Goal: Check status: Check status

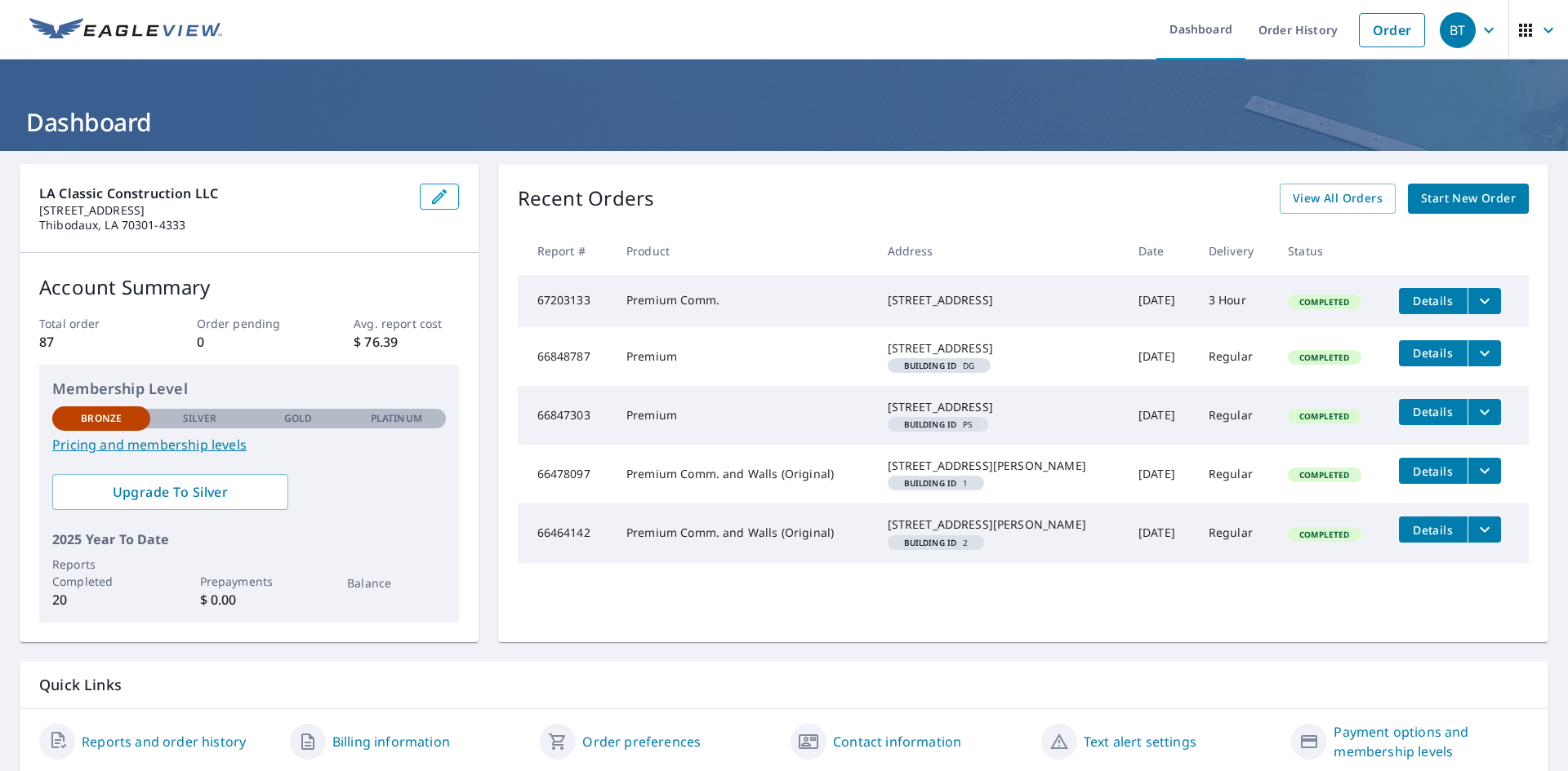
click at [1480, 299] on icon "filesDropdownBtn-67203133" at bounding box center [1485, 300] width 10 height 6
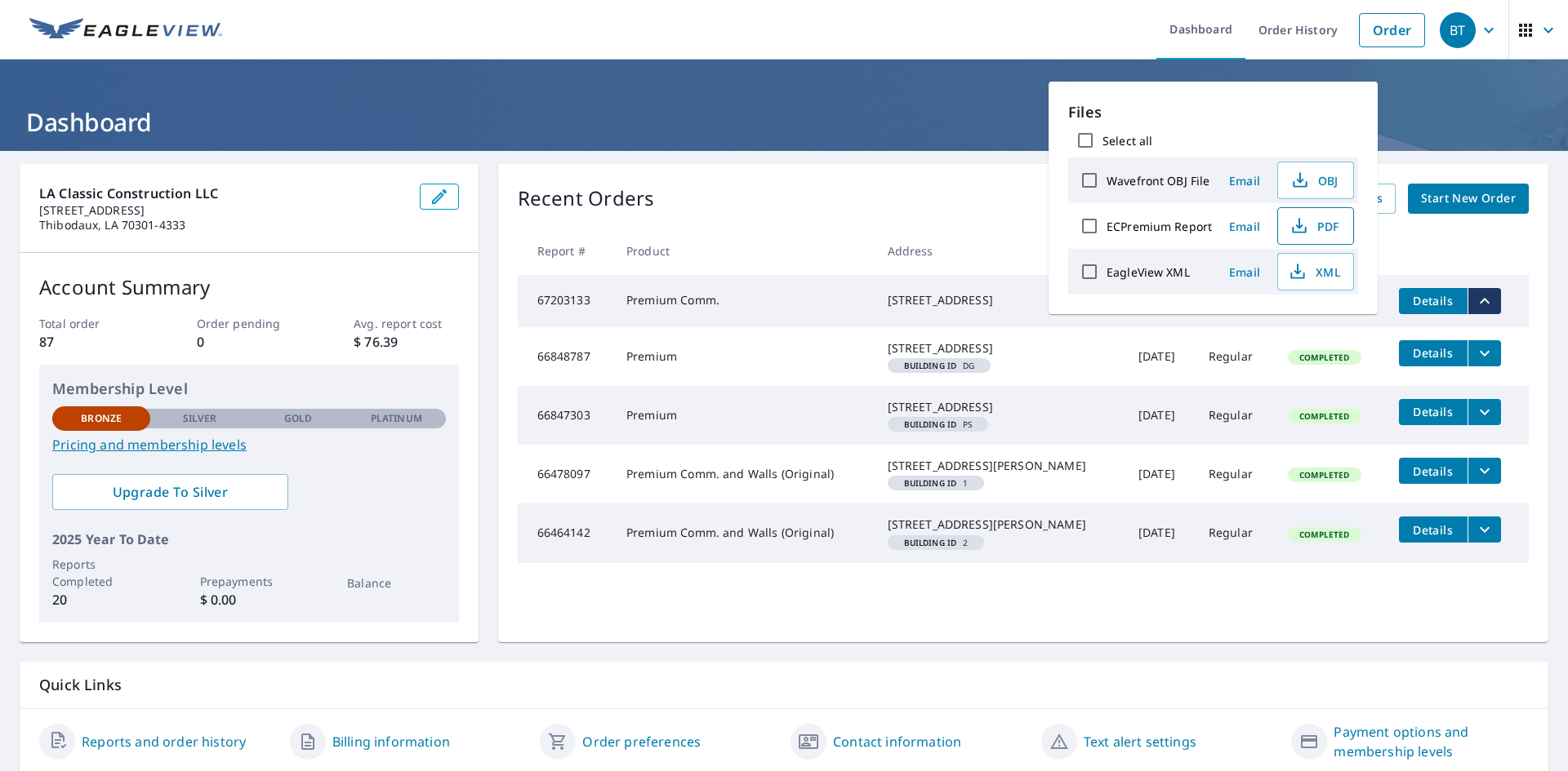
click at [1300, 224] on icon "button" at bounding box center [1299, 225] width 19 height 19
click at [950, 209] on div "Recent Orders View All Orders Start New Order" at bounding box center [1023, 198] width 1011 height 30
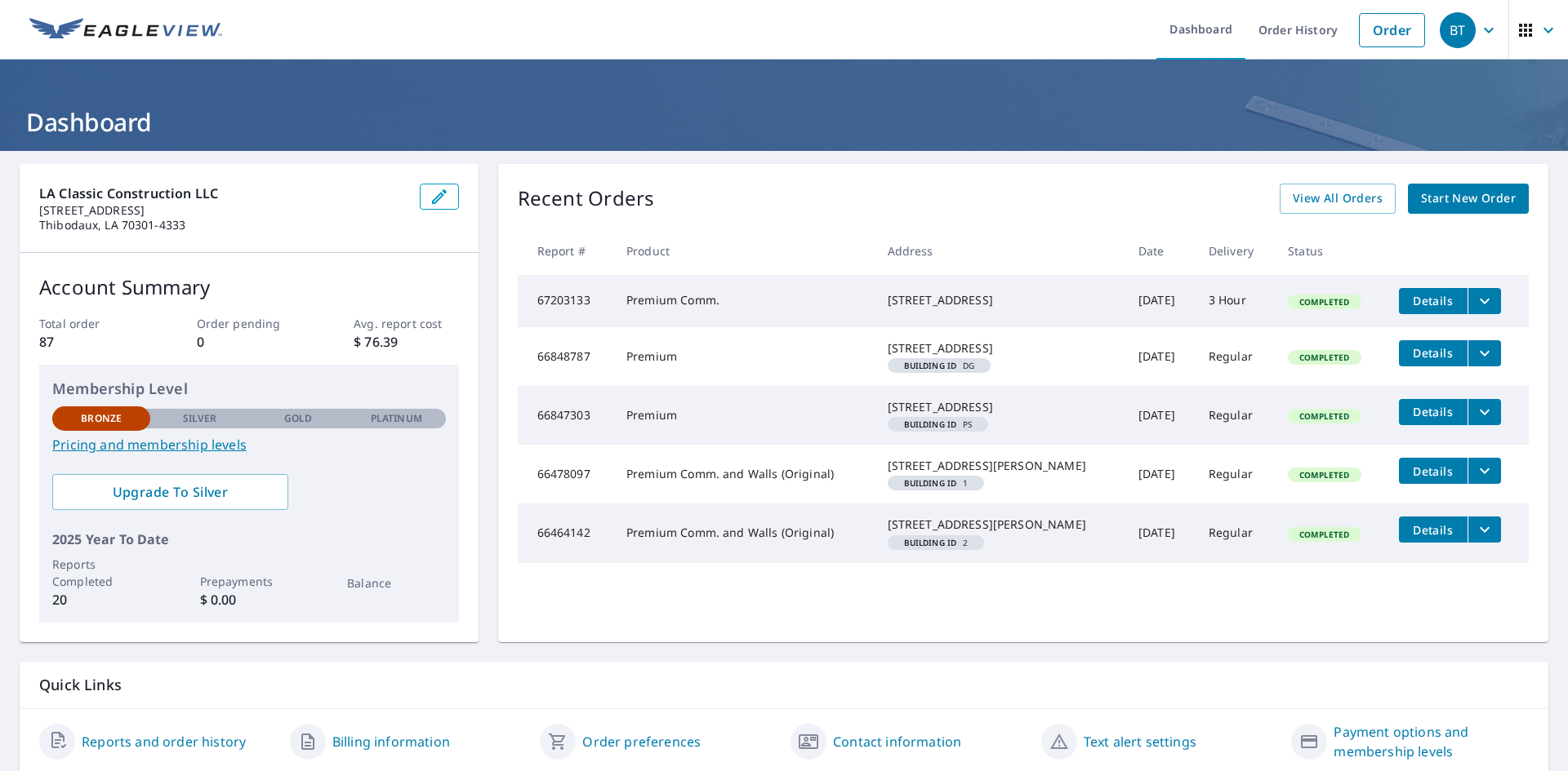
click at [1428, 301] on span "Details" at bounding box center [1433, 300] width 49 height 15
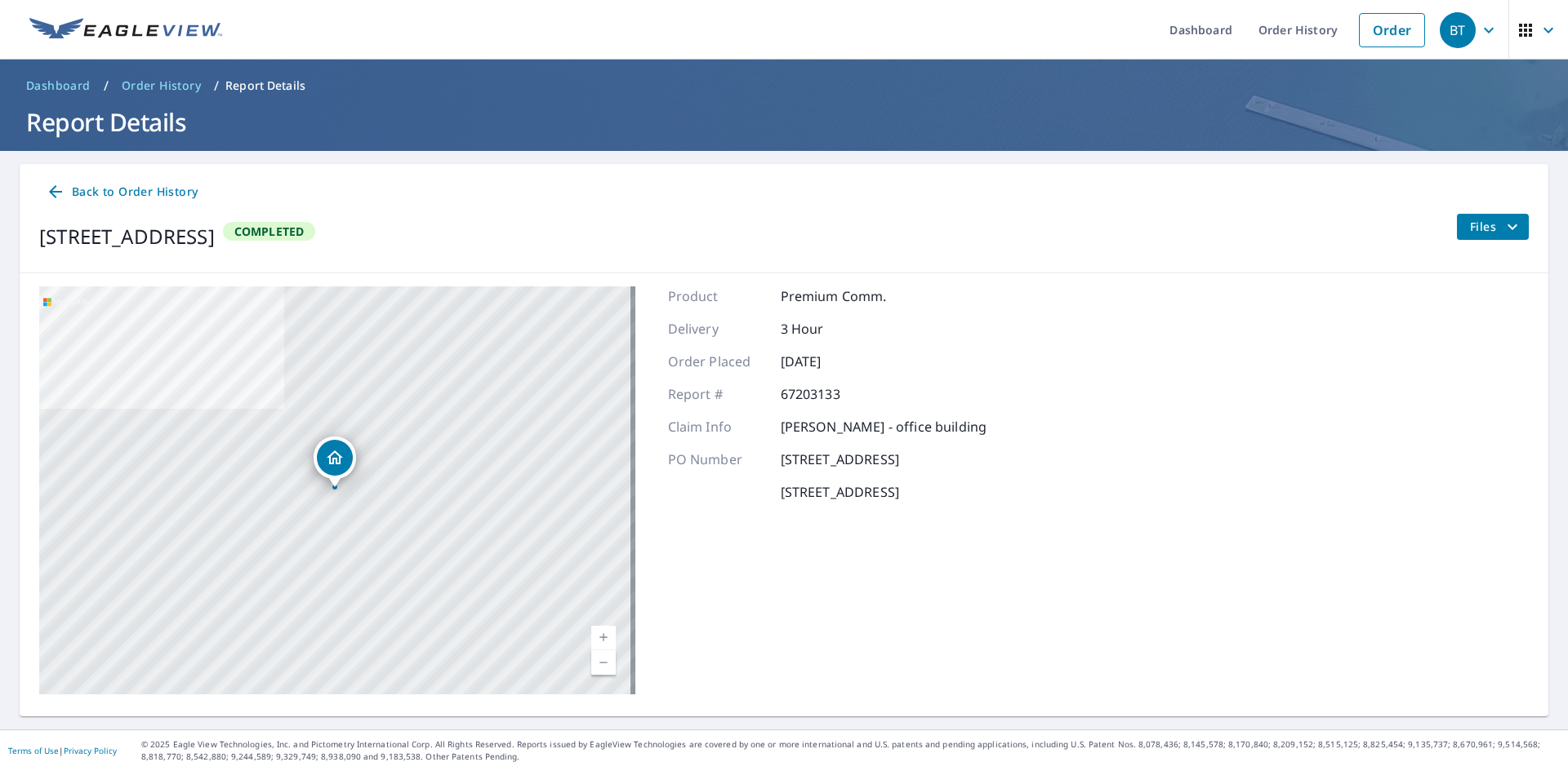
click at [85, 198] on span "Back to Order History" at bounding box center [121, 192] width 152 height 20
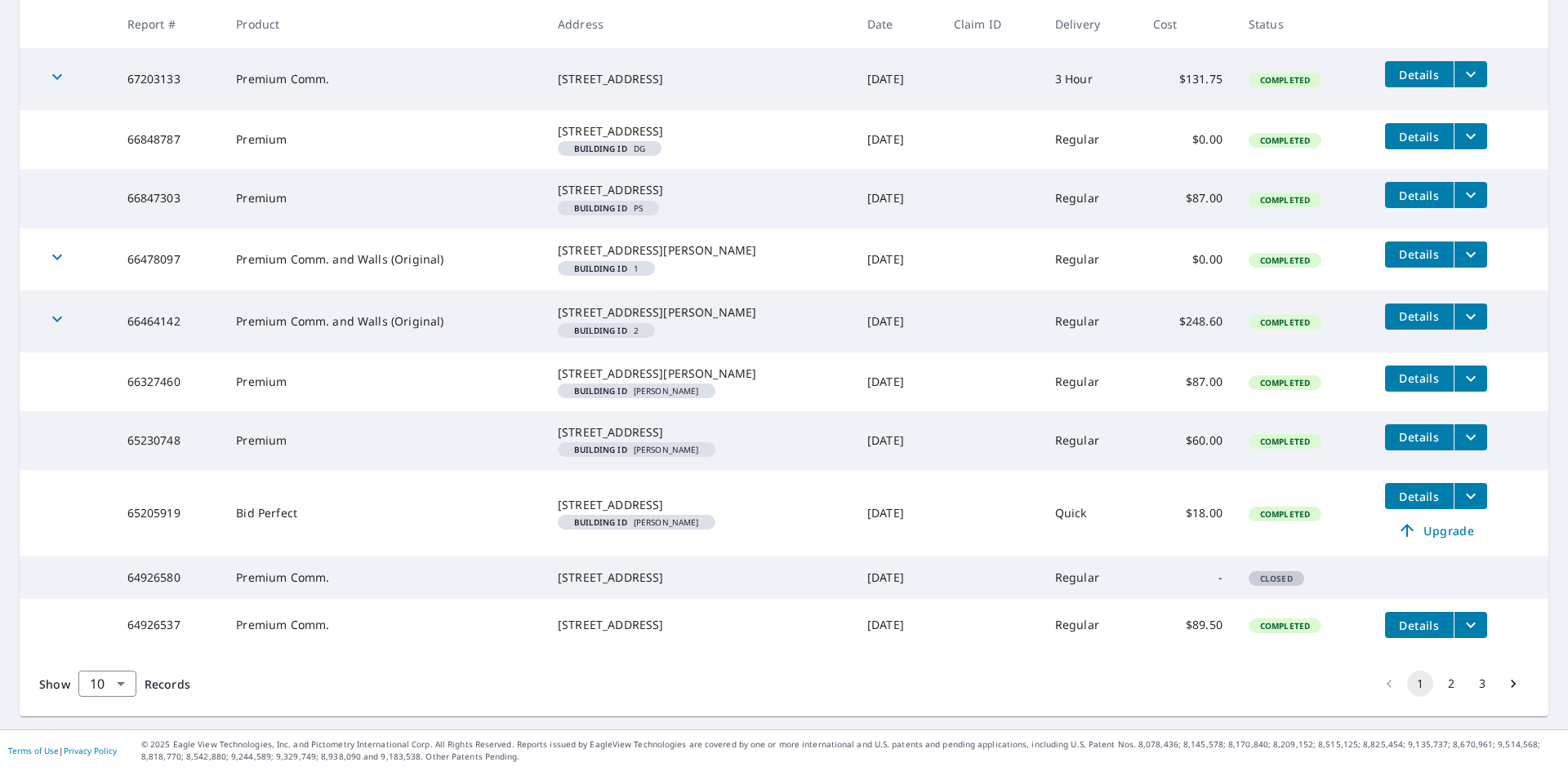
scroll to position [429, 0]
click at [1402, 618] on span "Details" at bounding box center [1419, 626] width 49 height 15
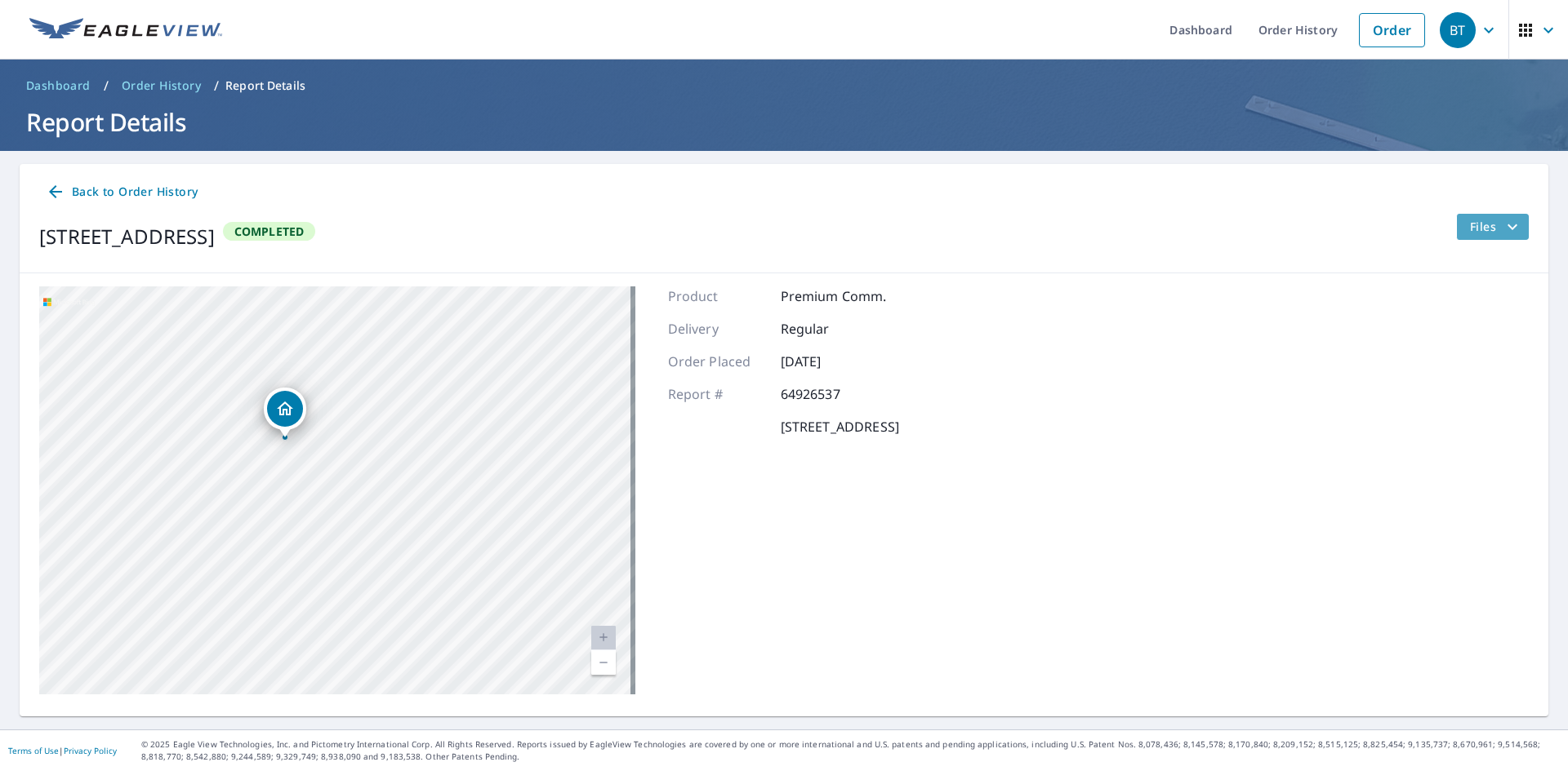
click at [1507, 227] on icon "filesDropdownBtn-64926537" at bounding box center [1512, 226] width 10 height 6
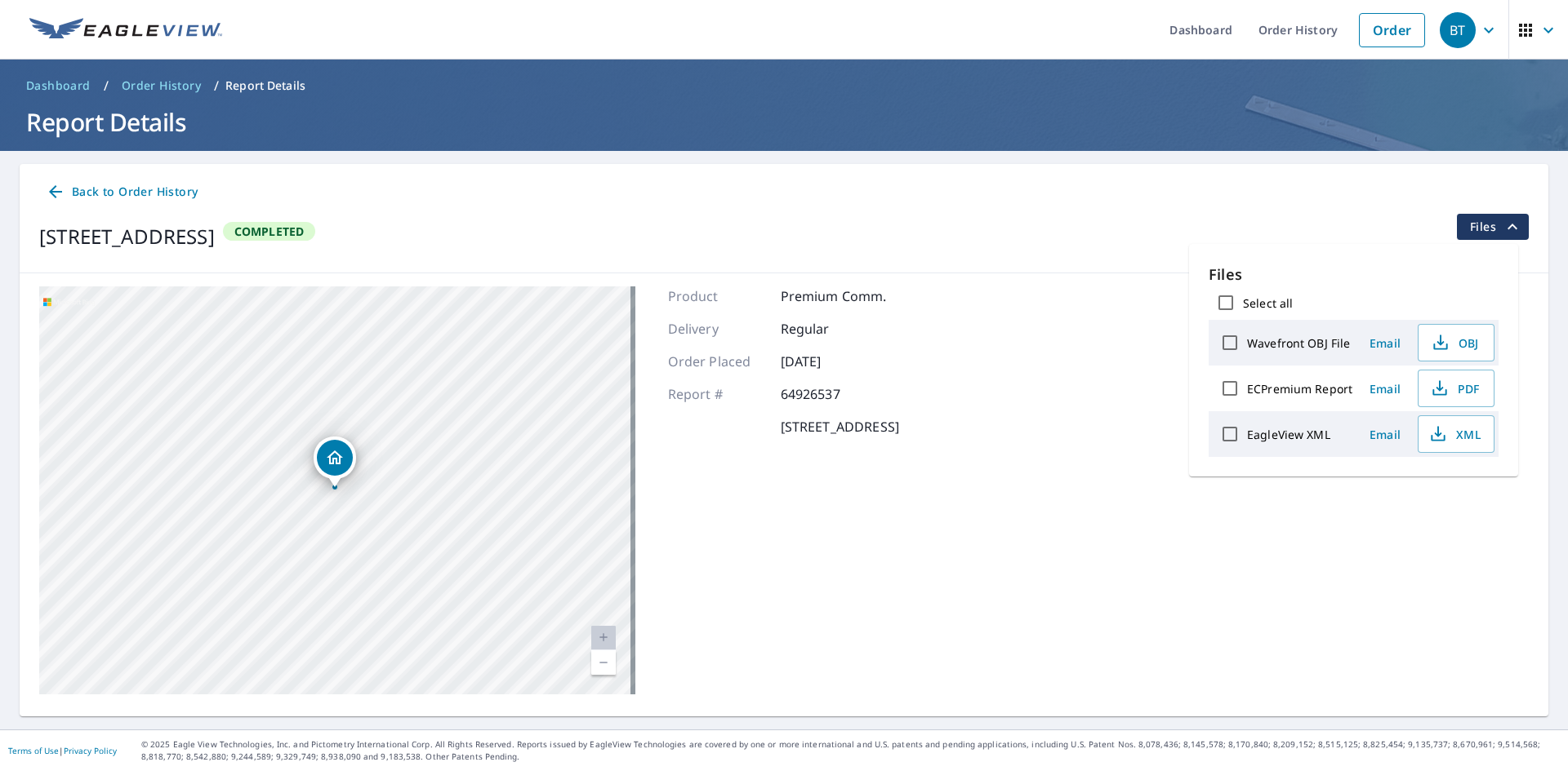
click at [899, 517] on div "Product Premium Comm. Delivery Regular Order Placed [DATE] Report # 64926537 [S…" at bounding box center [783, 490] width 231 height 408
